Goal: Communication & Community: Answer question/provide support

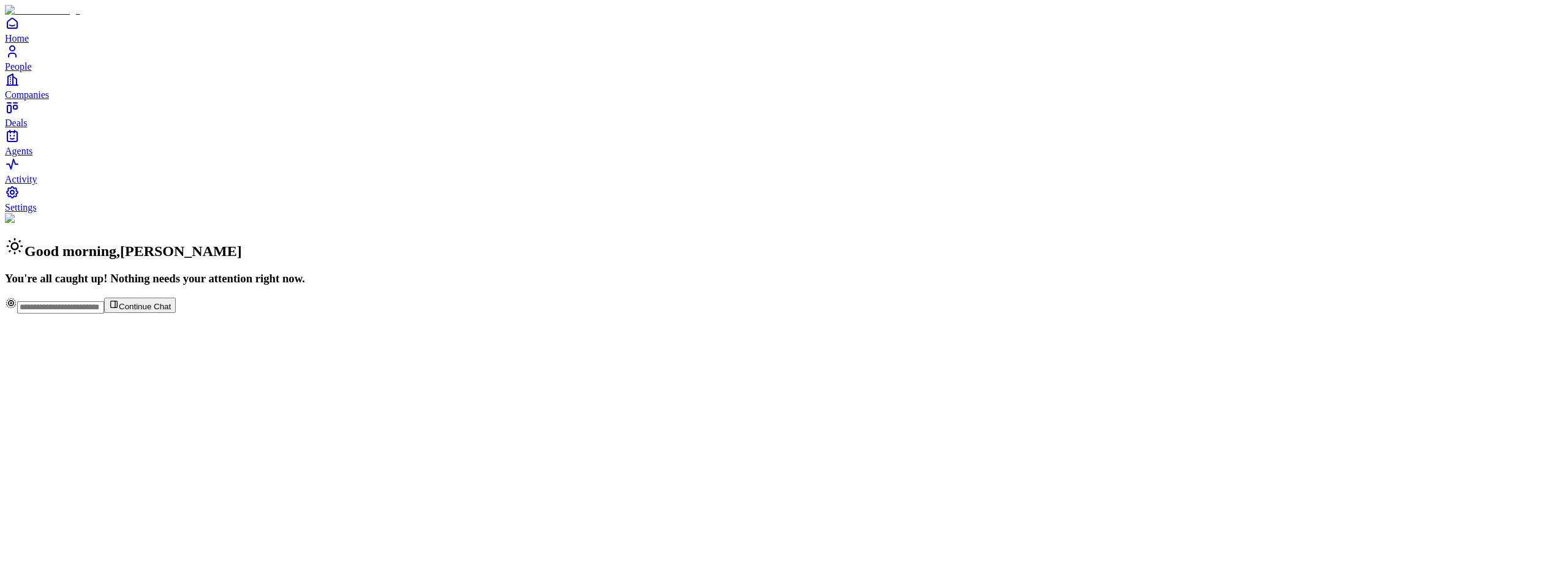
click at [32, 71] on span "People" at bounding box center [18, 66] width 27 height 10
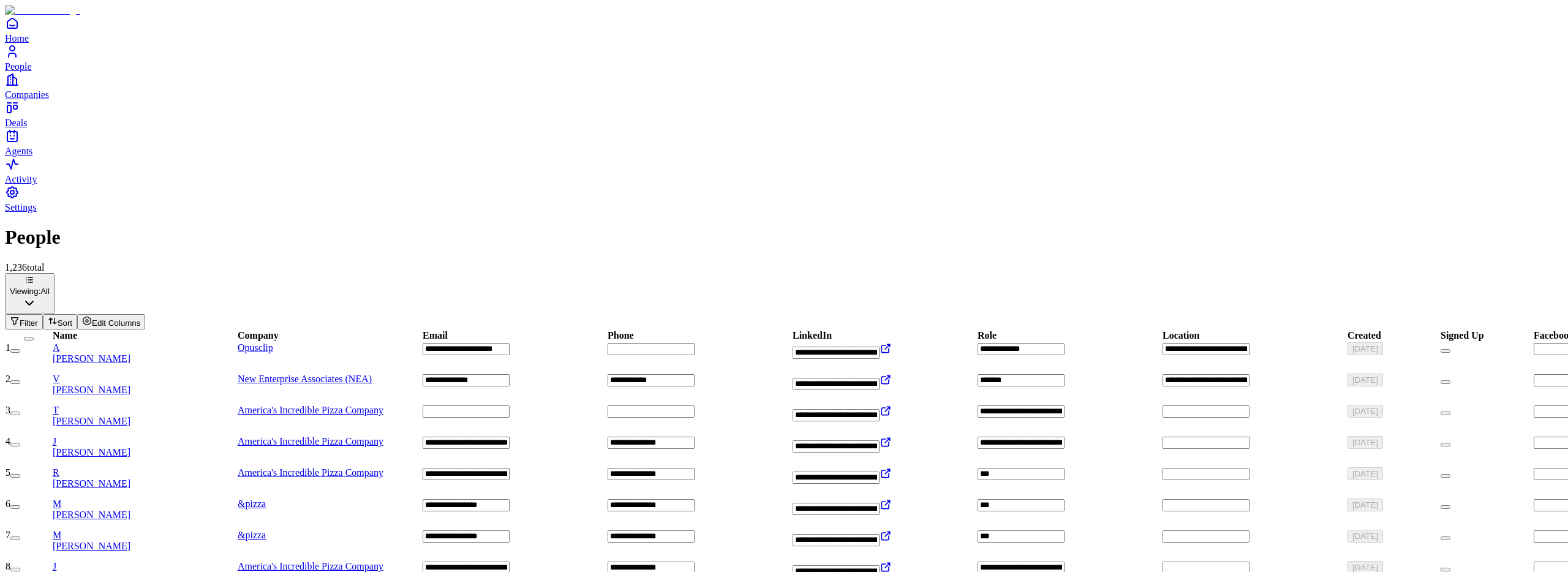
click at [161, 343] on div "A Alex Ren" at bounding box center [143, 353] width 183 height 22
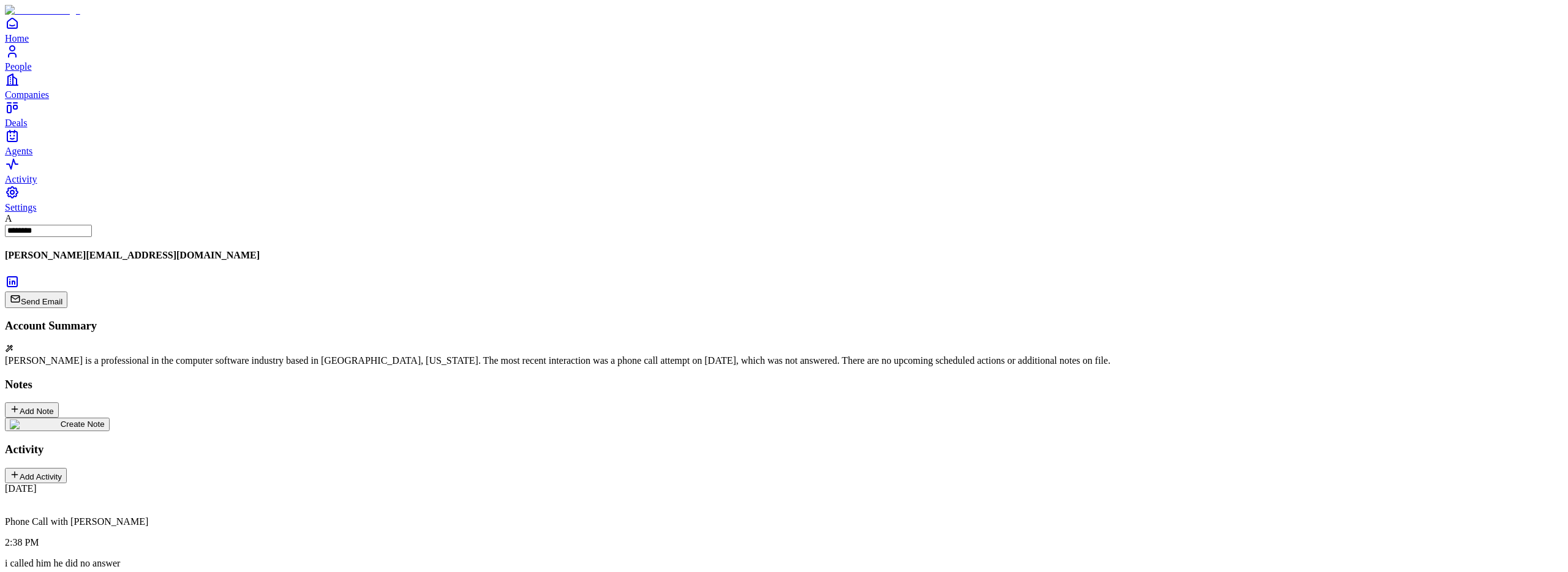
click at [61, 420] on img at bounding box center [35, 425] width 51 height 10
click at [139, 418] on div "[DATE]" at bounding box center [784, 445] width 1559 height 54
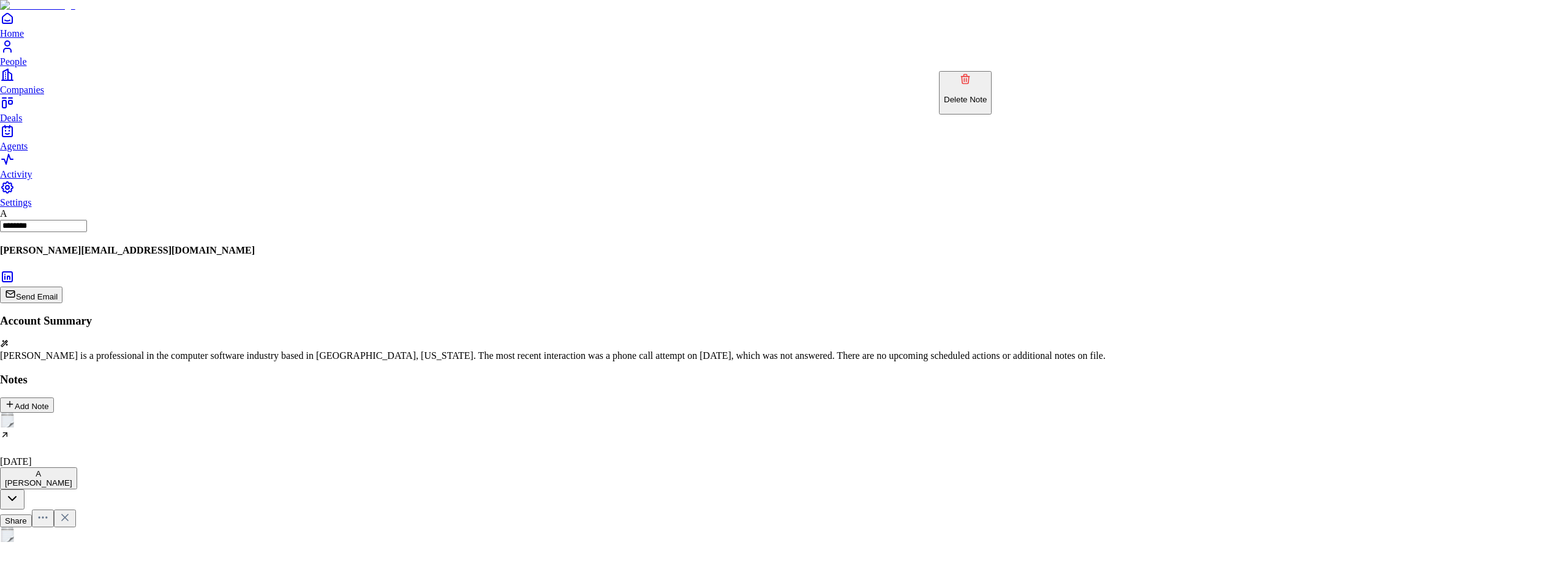
click at [971, 95] on p "Delete Note" at bounding box center [965, 100] width 43 height 10
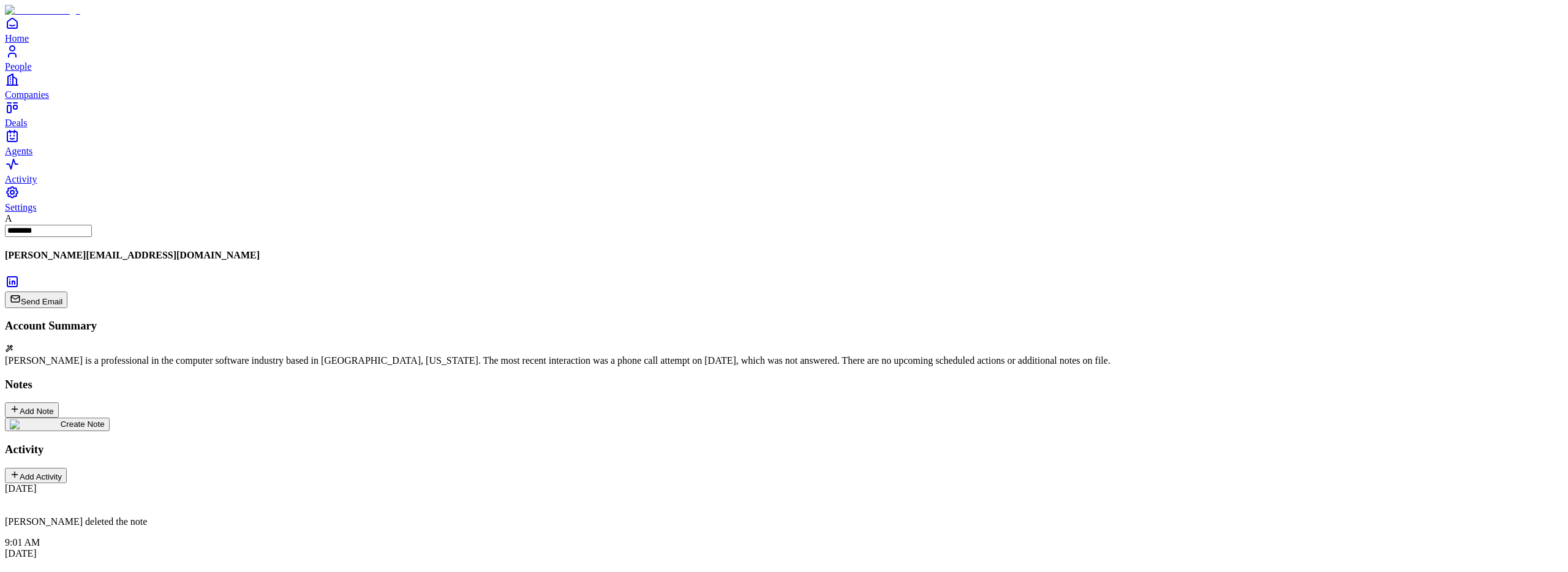
click at [104, 420] on div "Create Note" at bounding box center [57, 425] width 95 height 10
click at [622, 562] on h2 at bounding box center [784, 569] width 1559 height 16
click at [76, 540] on icon at bounding box center [69, 545] width 12 height 12
click at [54, 405] on div "Add Note" at bounding box center [31, 410] width 44 height 11
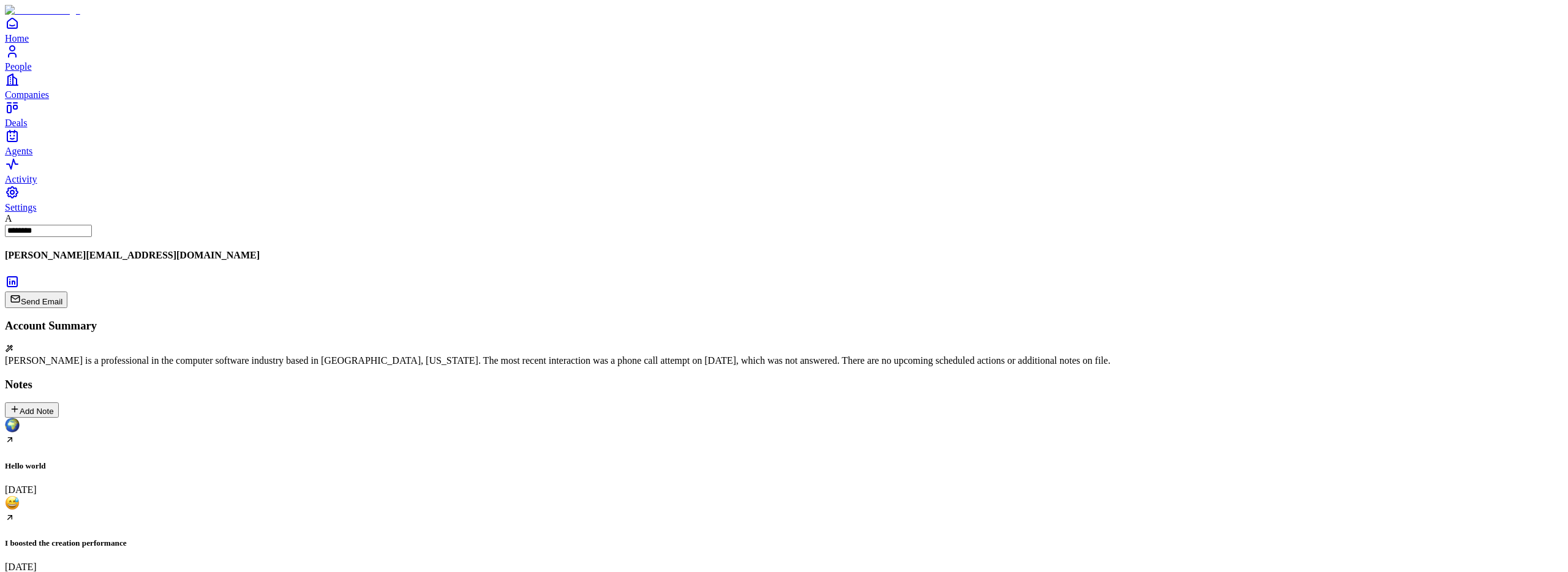
scroll to position [158, 0]
click at [242, 539] on h5 "I boosted the creation performance" at bounding box center [784, 543] width 1559 height 10
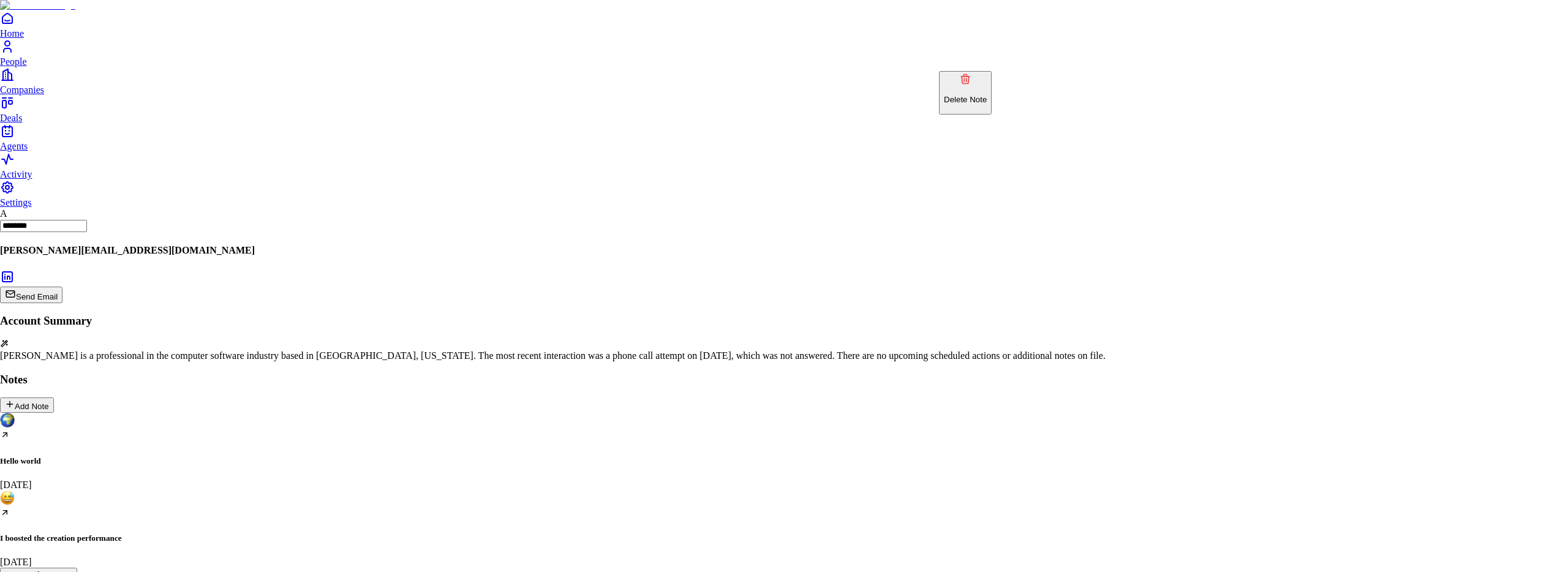
click at [987, 95] on p "Delete Note" at bounding box center [965, 100] width 43 height 10
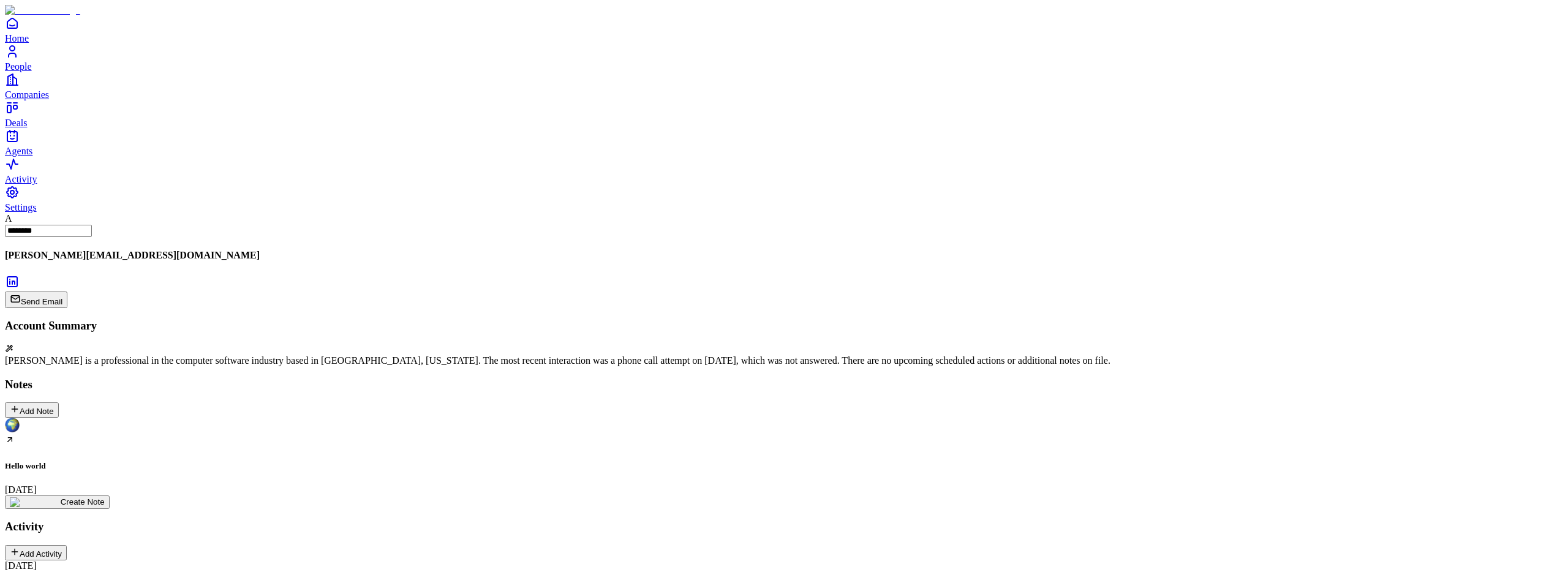
scroll to position [158, 0]
click at [144, 418] on div "Hello world [DATE]" at bounding box center [784, 456] width 1559 height 77
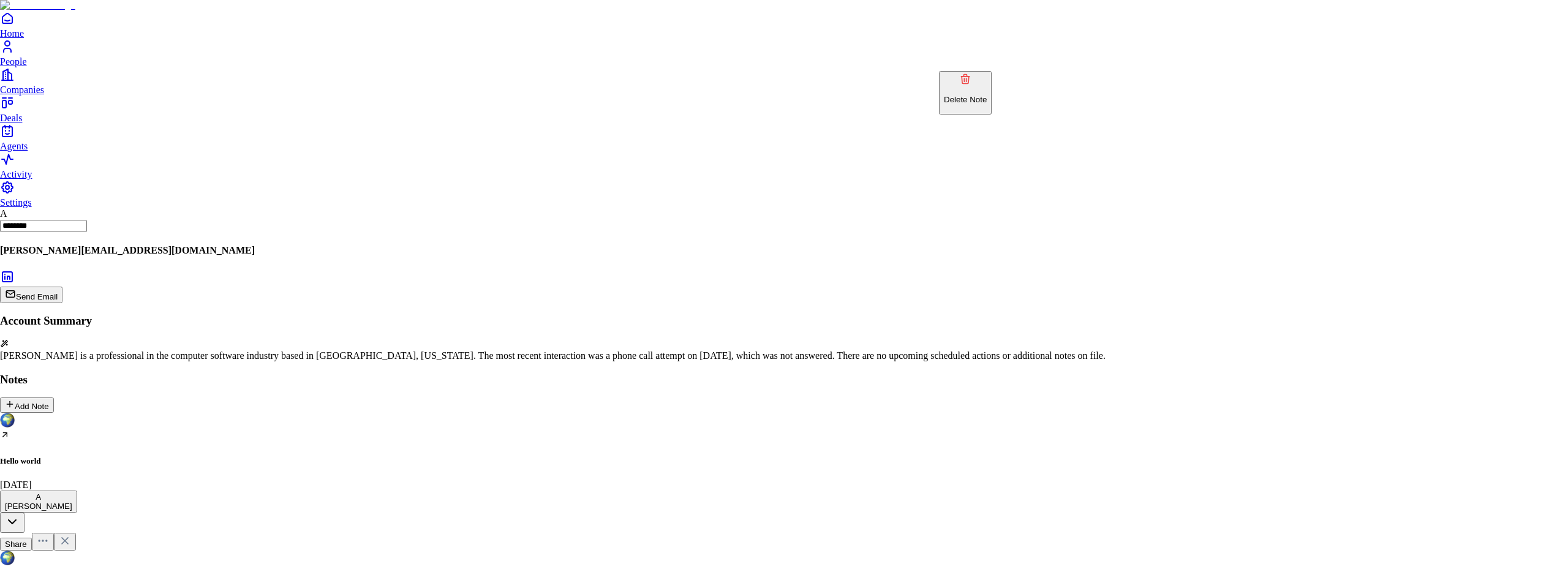
click at [983, 98] on button "Delete Note" at bounding box center [965, 93] width 52 height 44
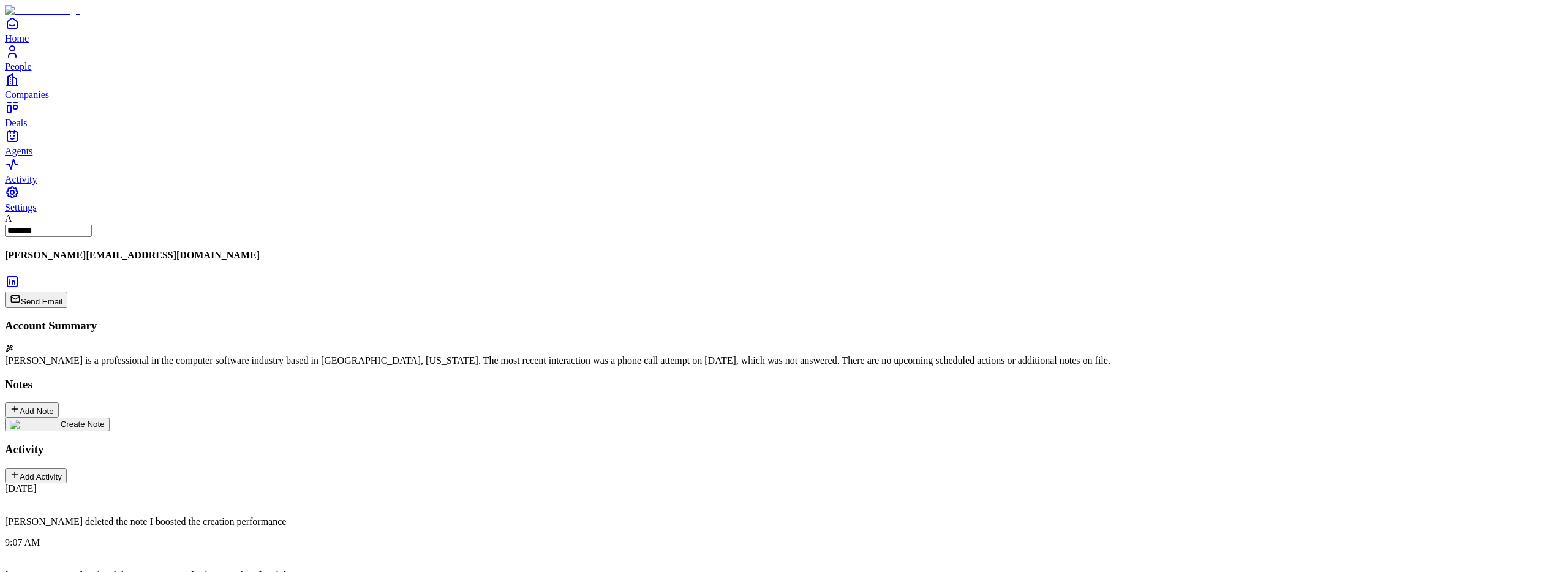
scroll to position [0, 0]
click at [61, 420] on img at bounding box center [35, 425] width 51 height 10
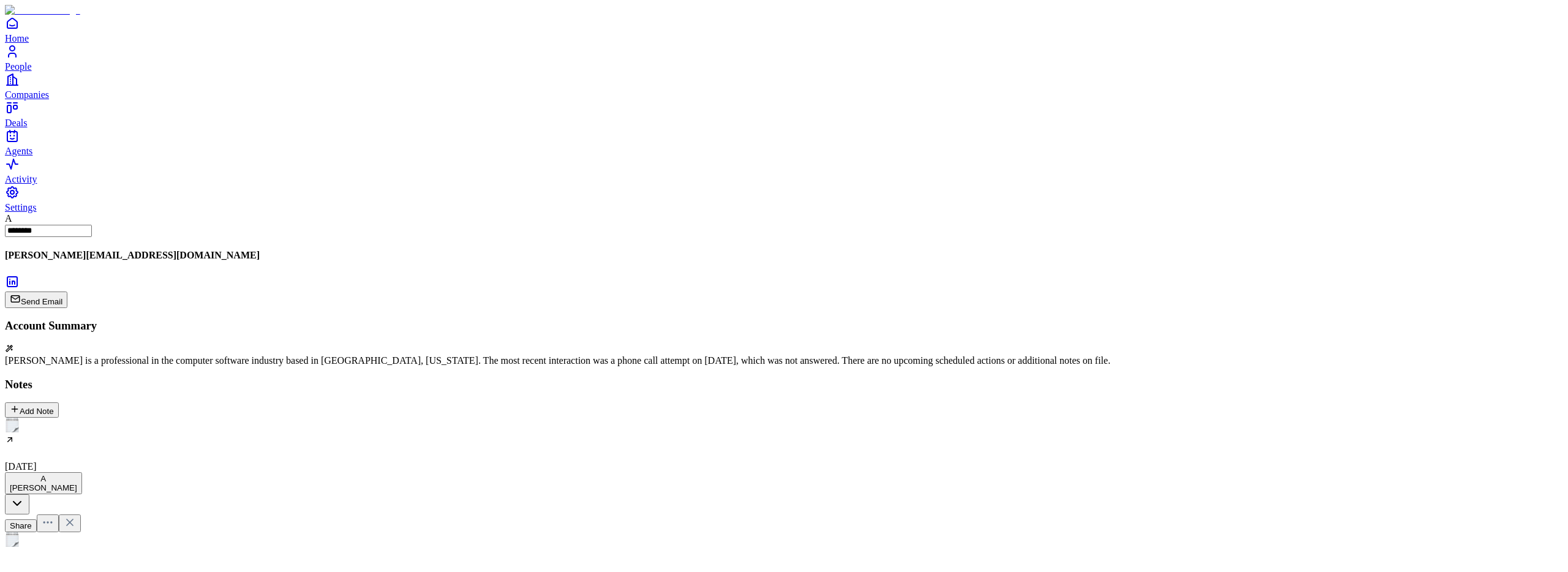
click at [20, 532] on img "Select emoji" at bounding box center [11, 539] width 14 height 14
click at [605, 562] on h2 at bounding box center [784, 569] width 1559 height 16
click at [76, 540] on icon at bounding box center [69, 545] width 12 height 12
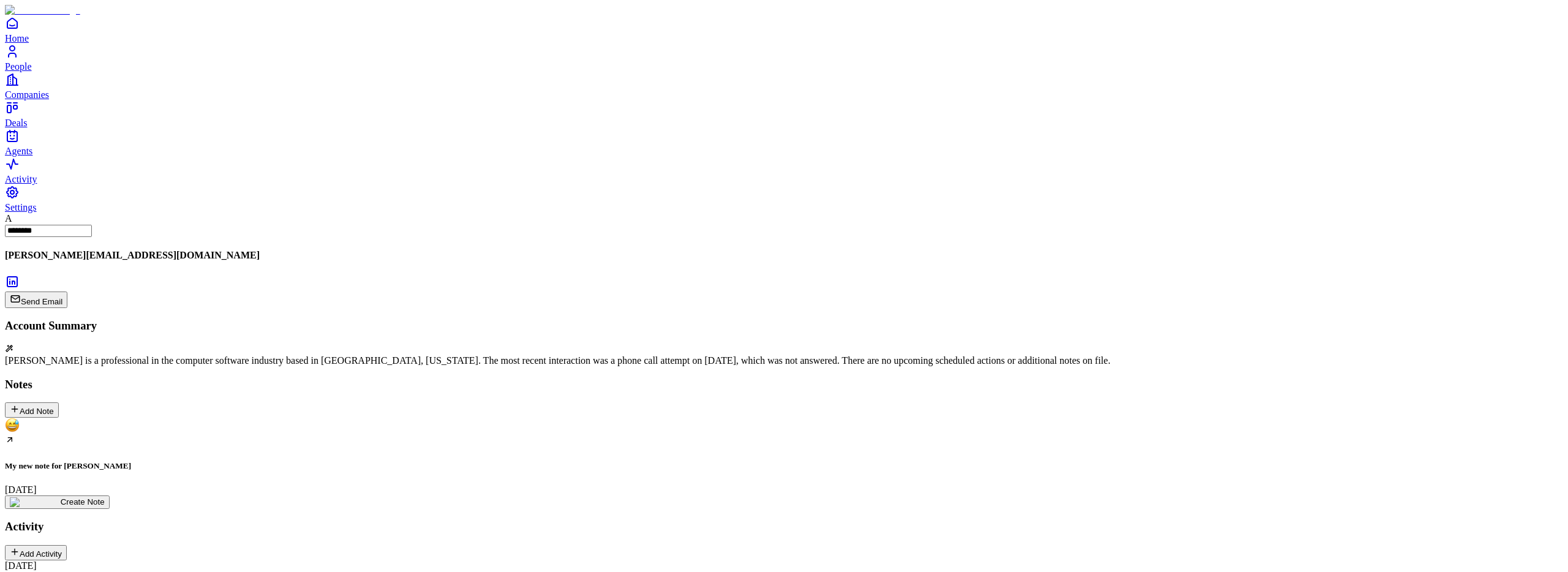
click at [118, 418] on div "My new note for [PERSON_NAME] [DATE]" at bounding box center [784, 456] width 1559 height 77
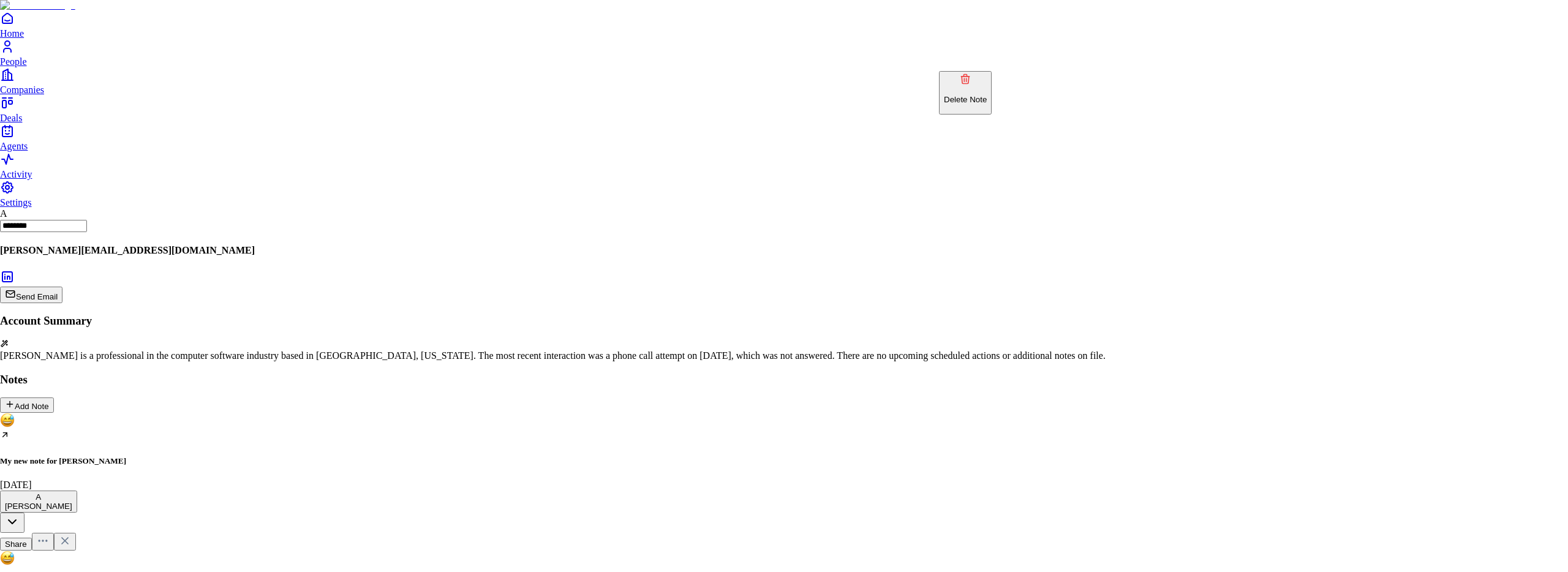
click at [976, 95] on p "Delete Note" at bounding box center [965, 100] width 43 height 10
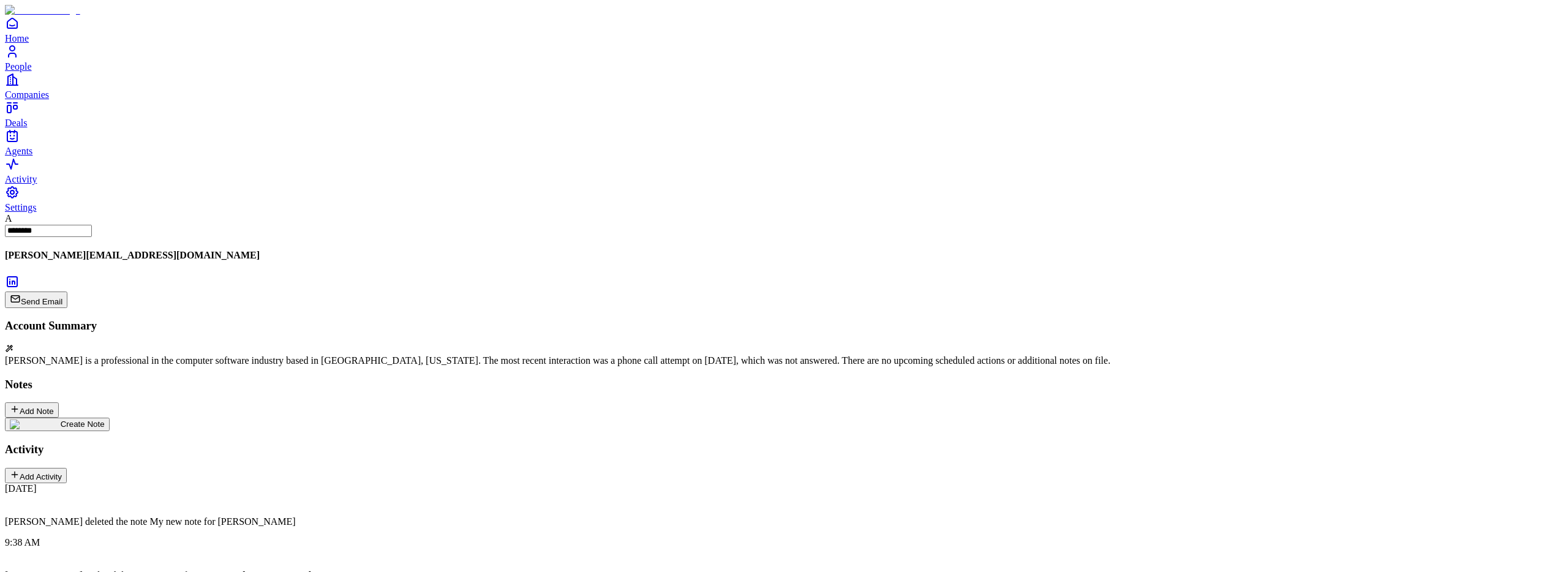
scroll to position [158, 0]
click at [61, 420] on img at bounding box center [35, 425] width 51 height 10
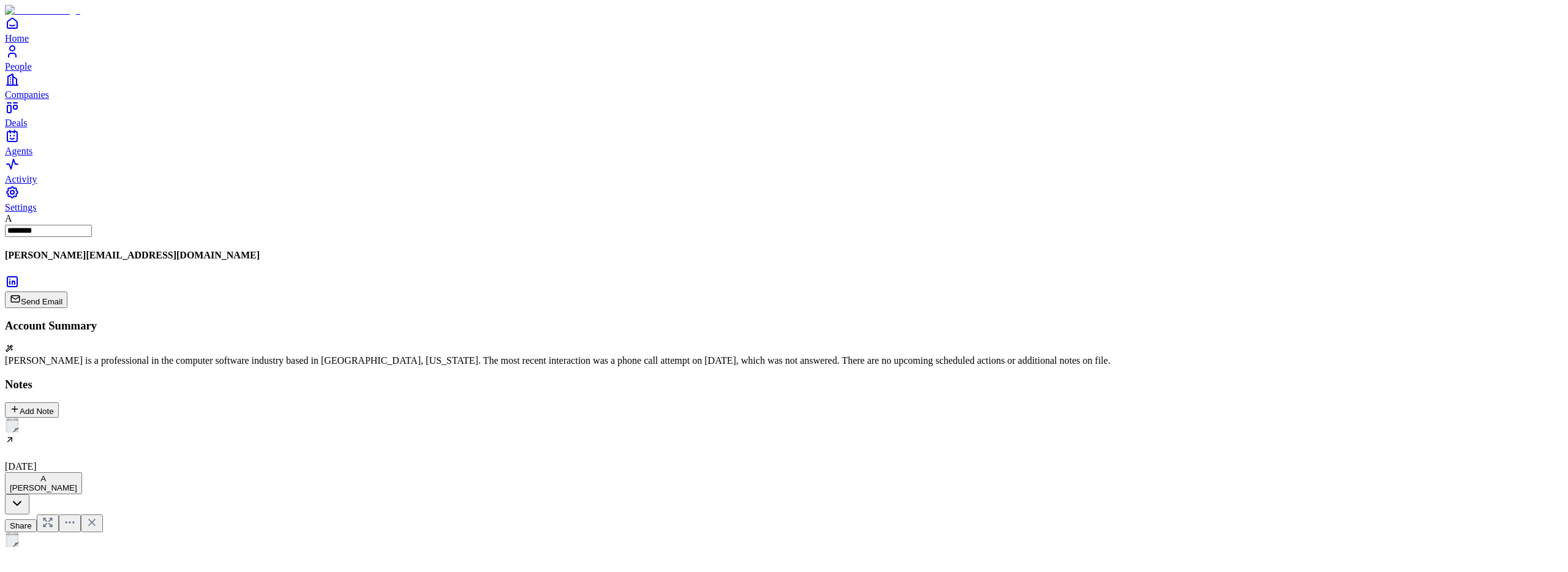
click at [630, 562] on h2 at bounding box center [784, 569] width 1559 height 16
click at [98, 540] on icon at bounding box center [91, 545] width 12 height 12
click at [120, 462] on h5 "Hello world to everyone" at bounding box center [784, 467] width 1559 height 10
click at [51, 546] on icon at bounding box center [49, 547] width 3 height 3
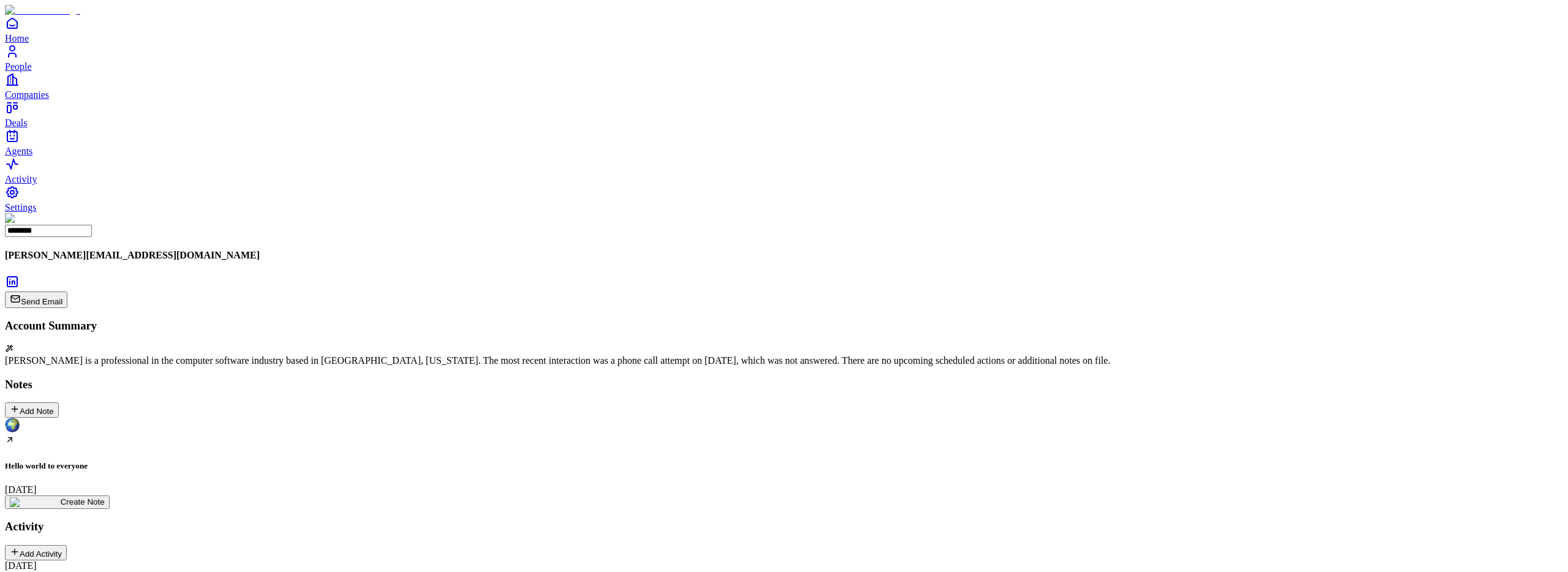
click at [431, 418] on div "Hello world to everyone August 12 Create Note" at bounding box center [784, 463] width 1559 height 90
